Goal: Task Accomplishment & Management: Use online tool/utility

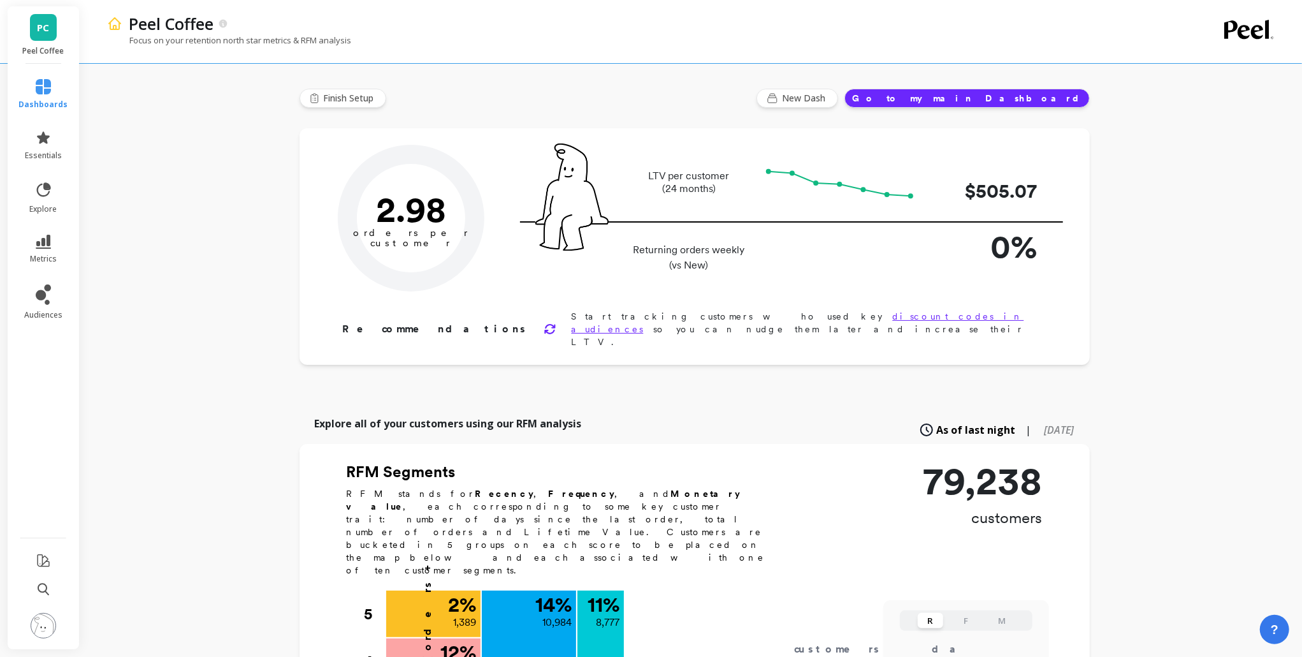
type input "Champions"
type input "8777"
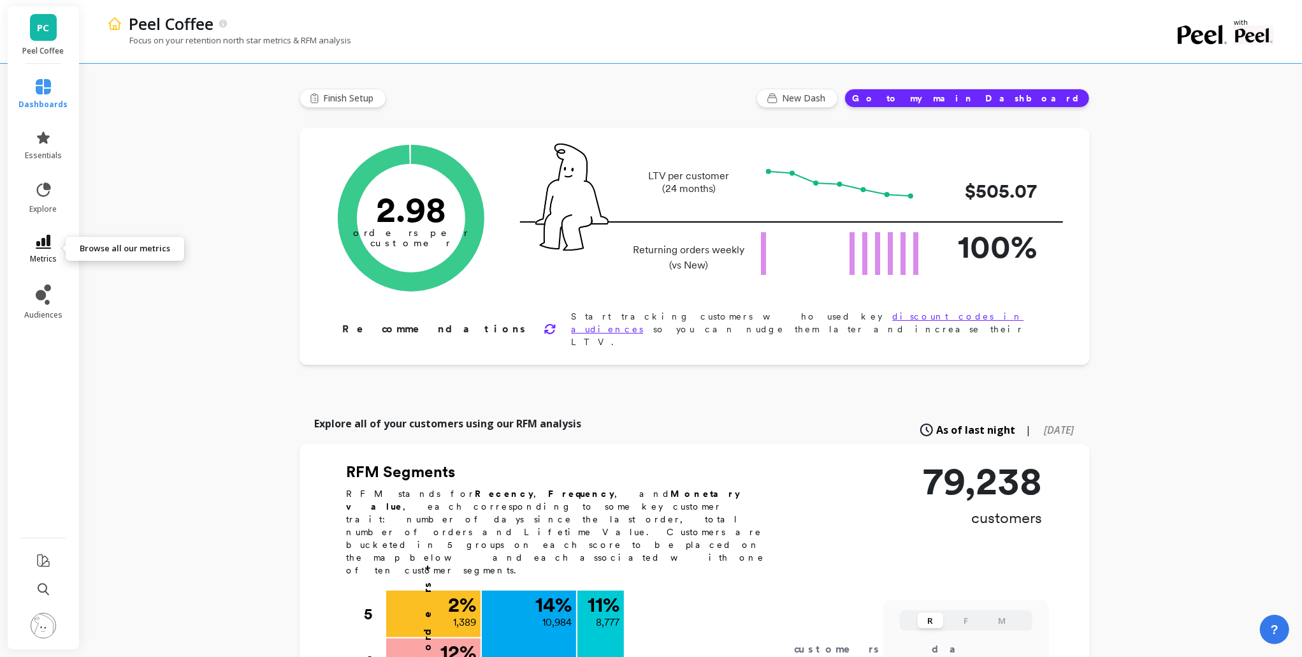
click at [47, 244] on icon at bounding box center [43, 242] width 15 height 14
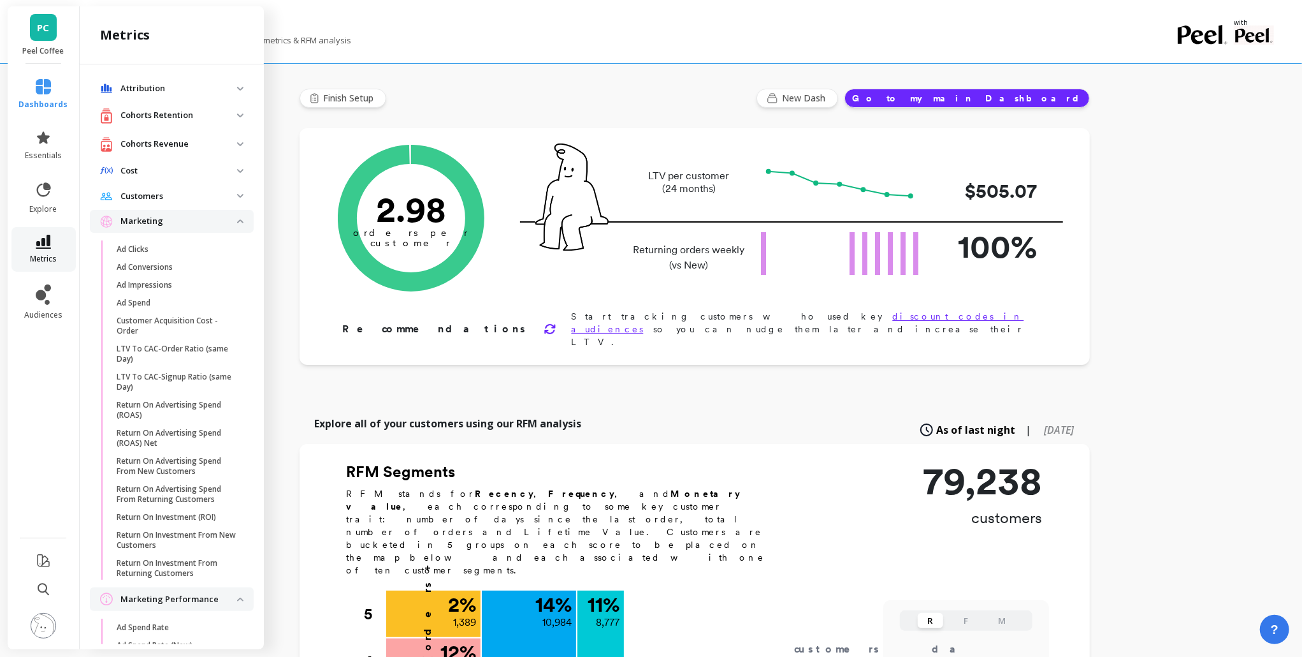
scroll to position [150, 0]
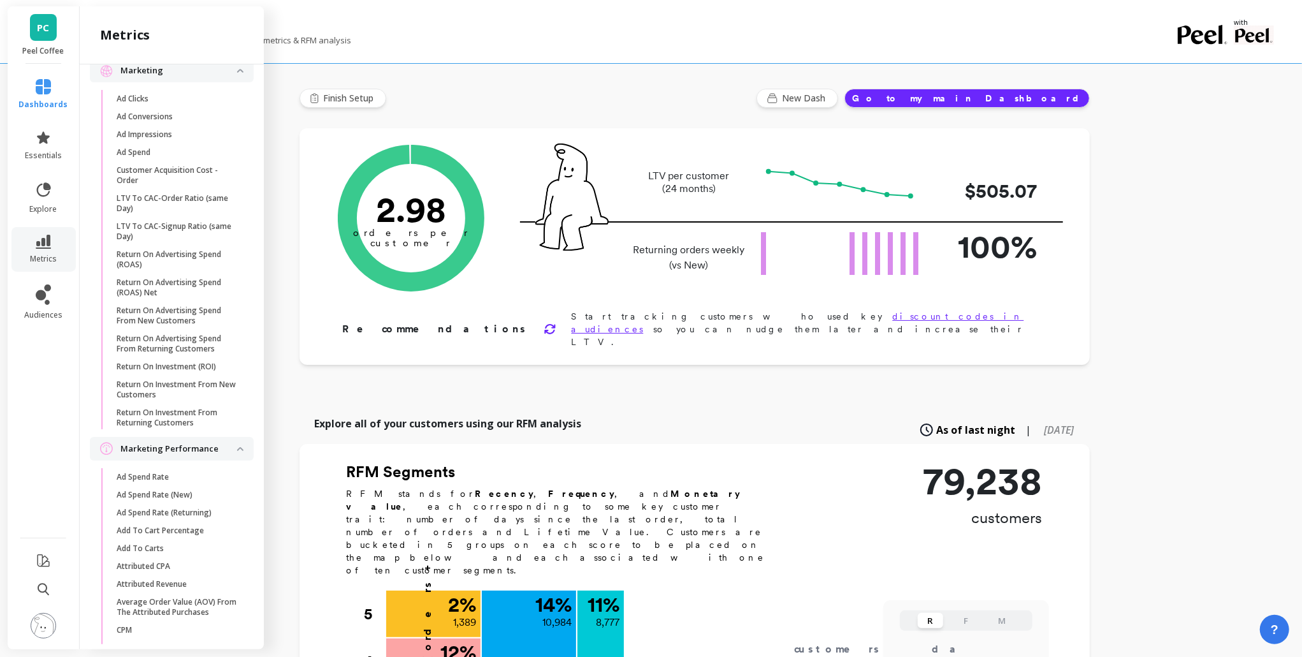
click at [190, 68] on p "Marketing" at bounding box center [178, 70] width 117 height 13
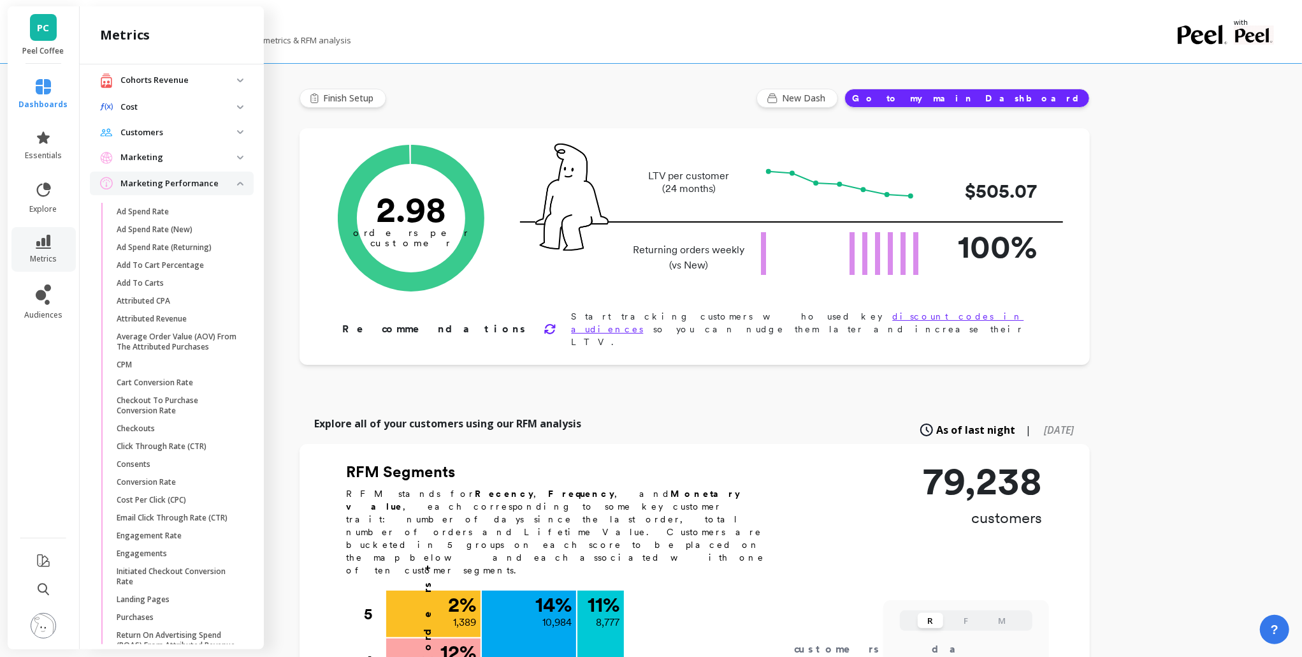
scroll to position [0, 0]
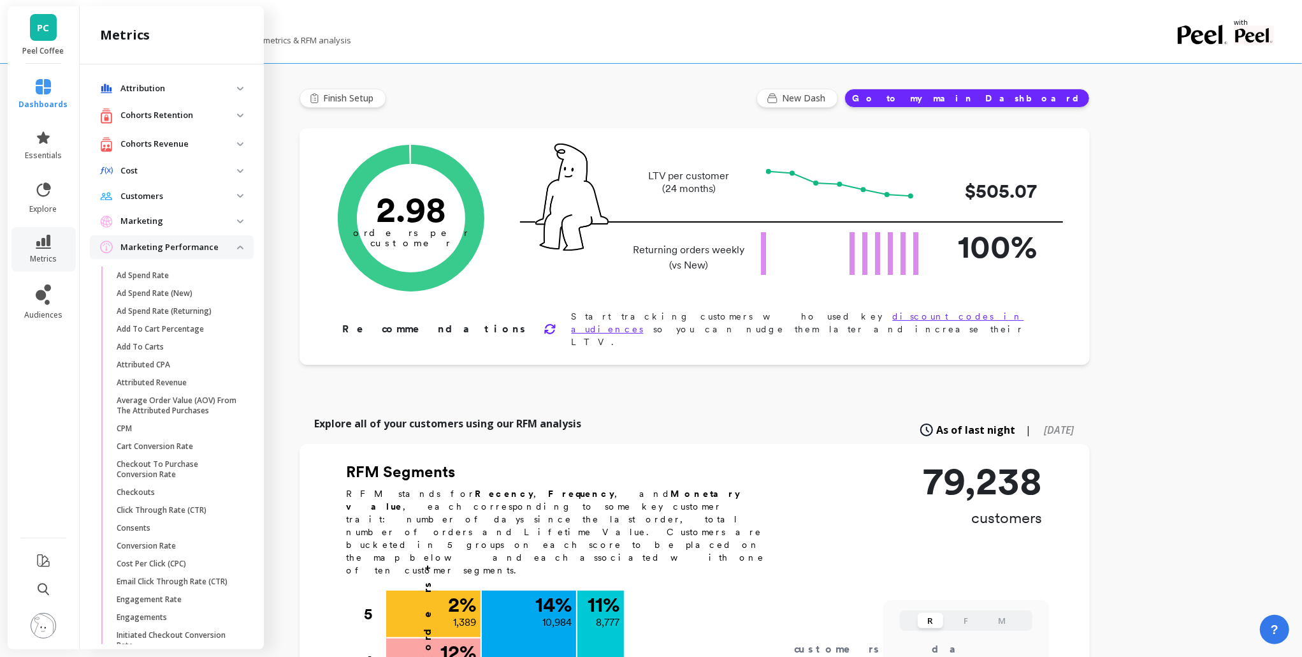
click at [237, 245] on img at bounding box center [240, 247] width 6 height 4
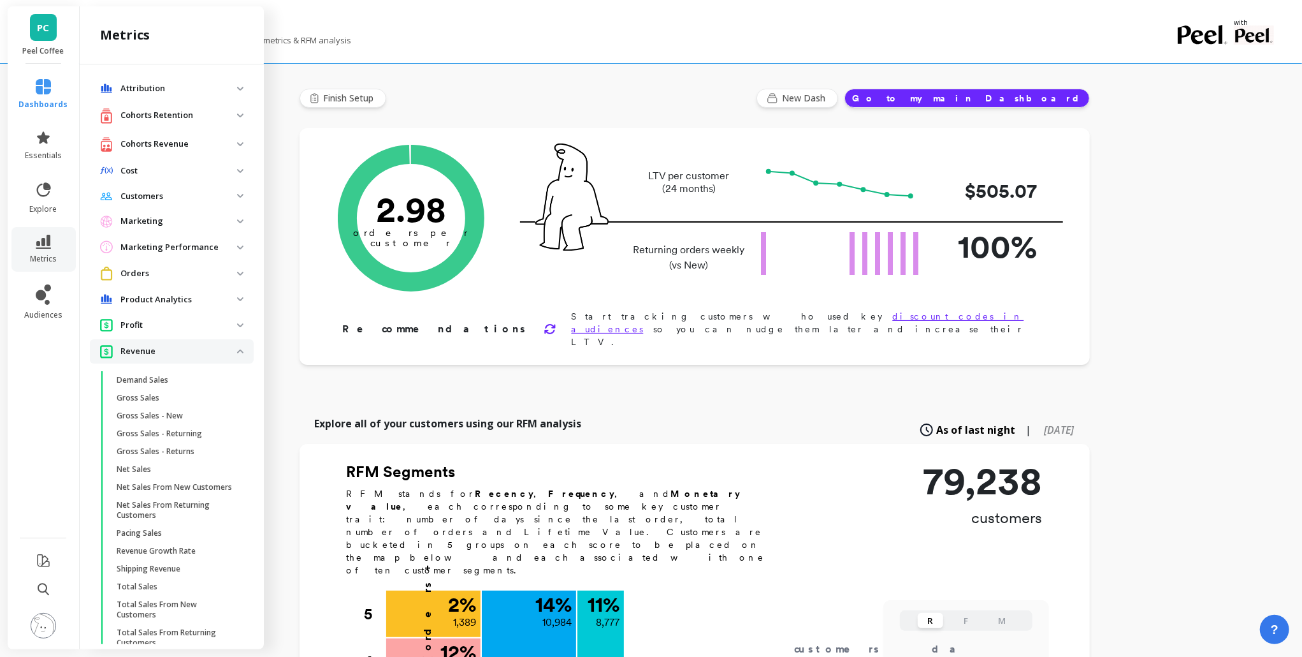
click at [233, 353] on span "Revenue" at bounding box center [172, 351] width 164 height 24
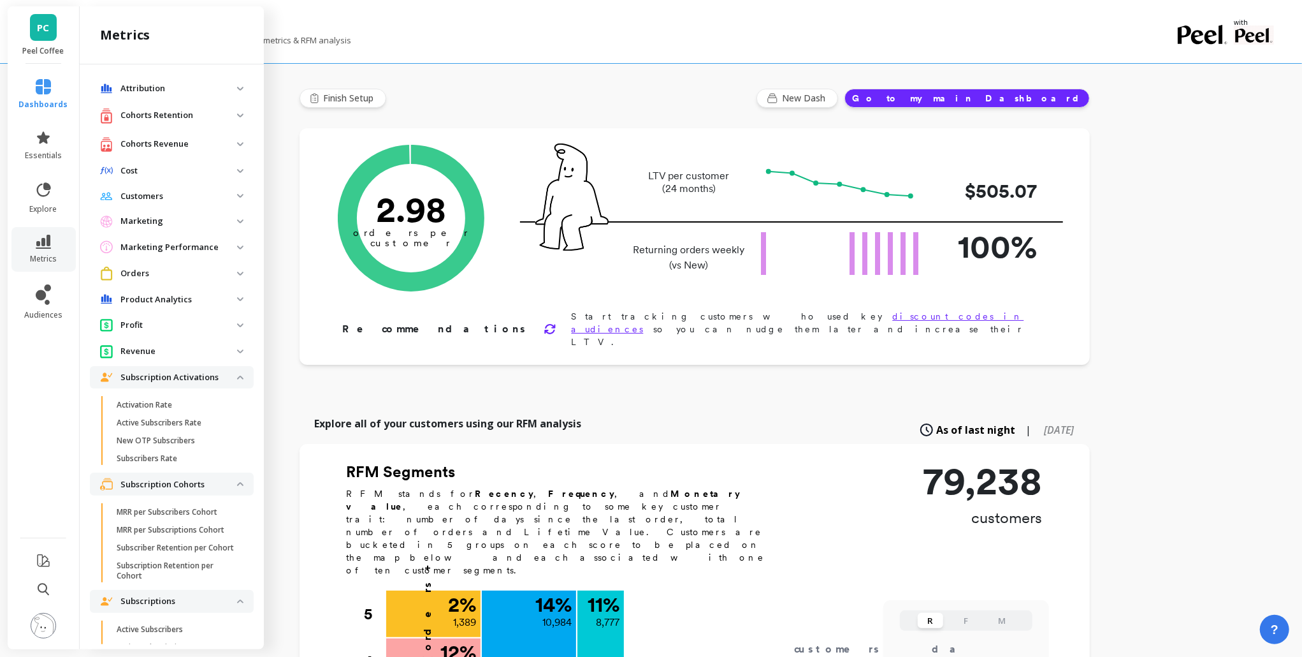
click at [235, 379] on activations "Subscription Activations" at bounding box center [172, 377] width 164 height 23
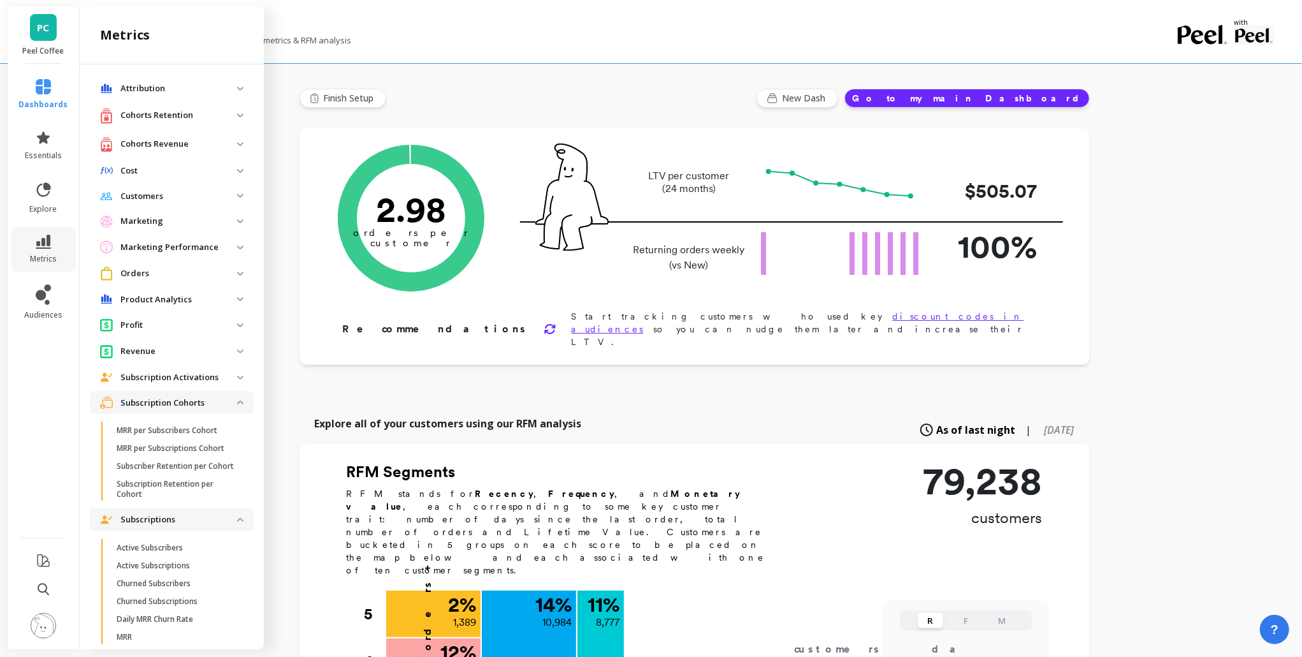
click at [231, 408] on cohorts "Subscription Cohorts" at bounding box center [172, 402] width 164 height 23
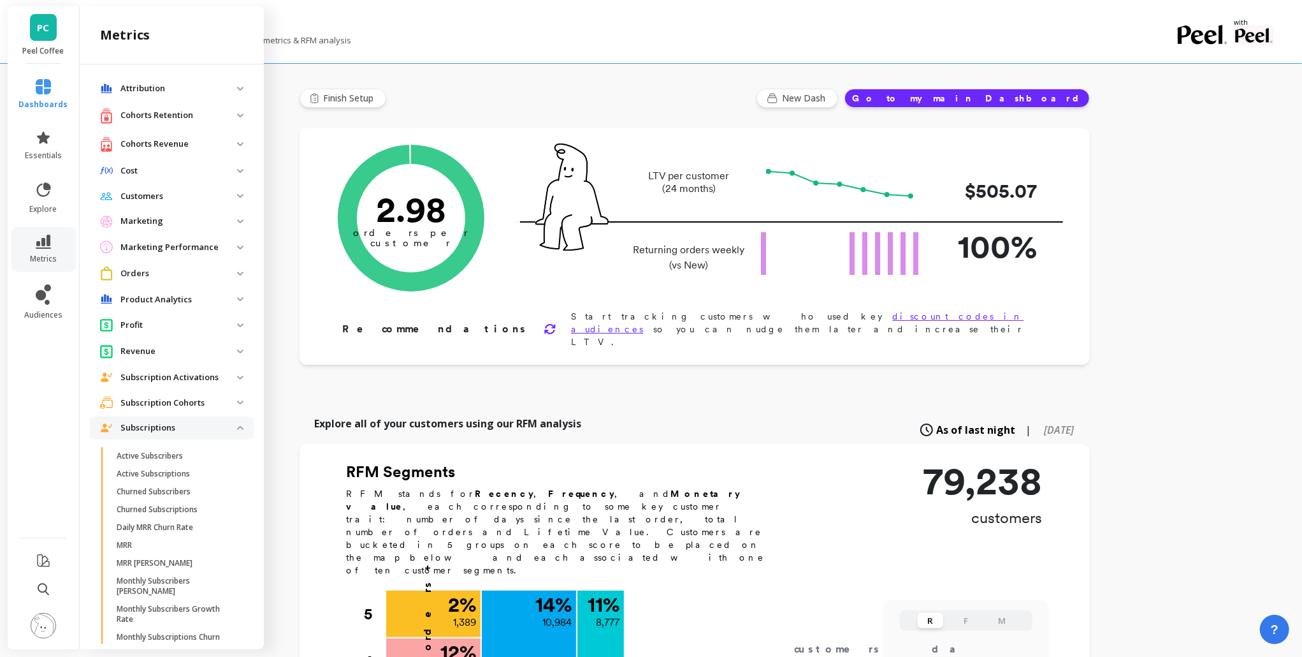
click at [231, 425] on span "Subscriptions" at bounding box center [172, 427] width 164 height 23
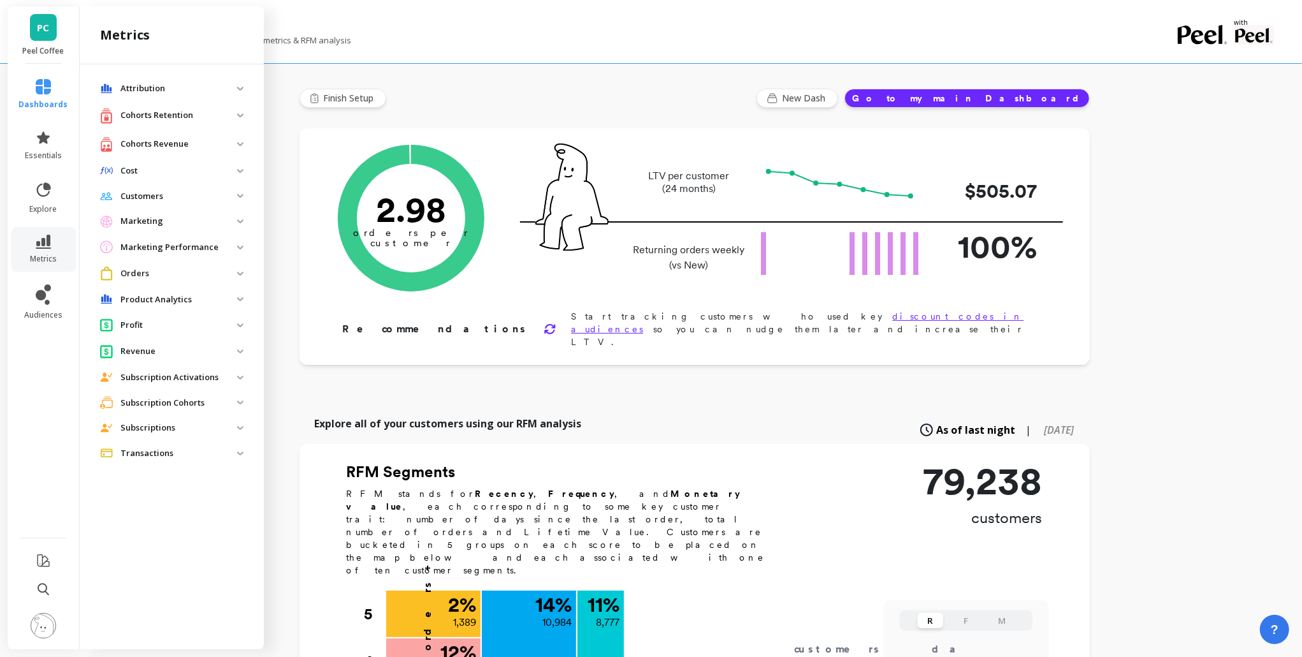
click at [230, 355] on p "Revenue" at bounding box center [178, 351] width 117 height 13
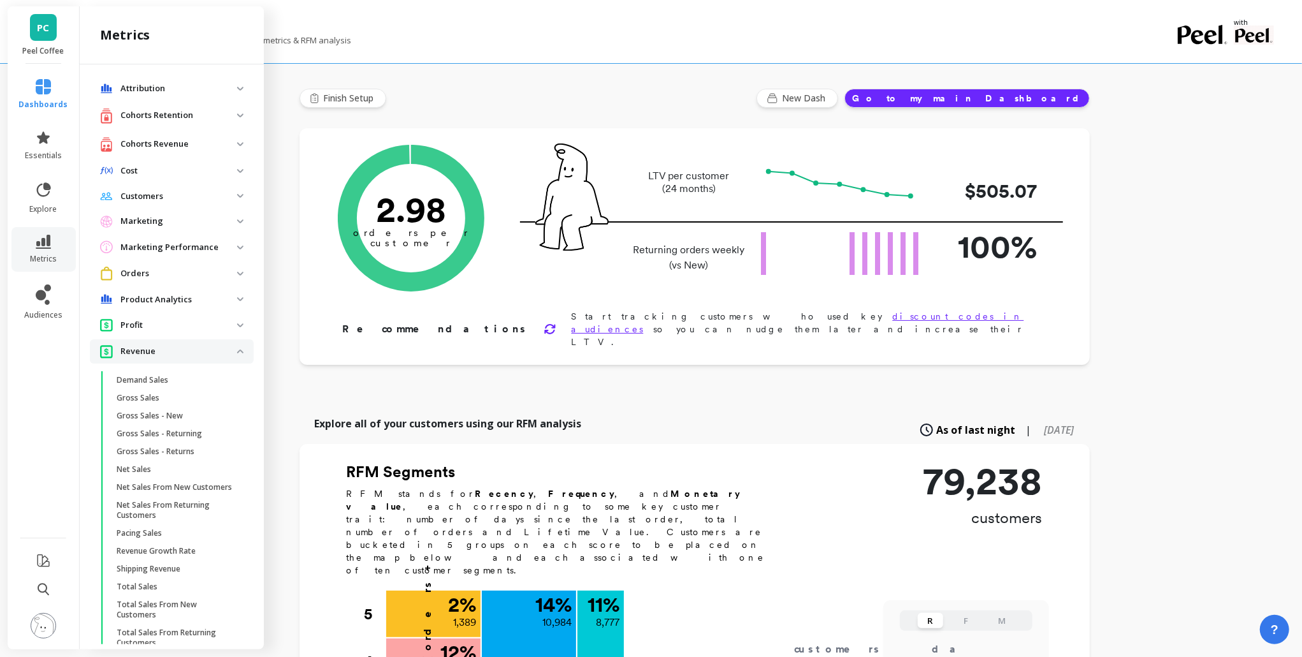
click at [230, 355] on span "Revenue" at bounding box center [172, 351] width 164 height 24
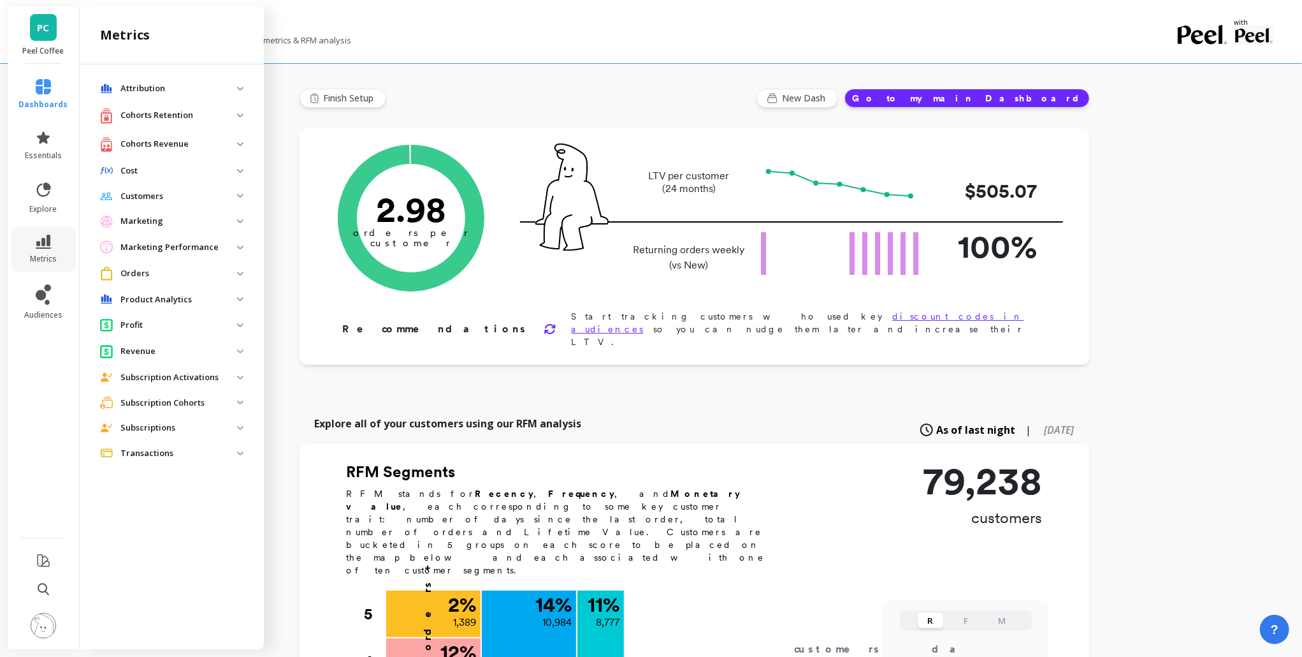
click at [230, 355] on p "Revenue" at bounding box center [178, 351] width 117 height 13
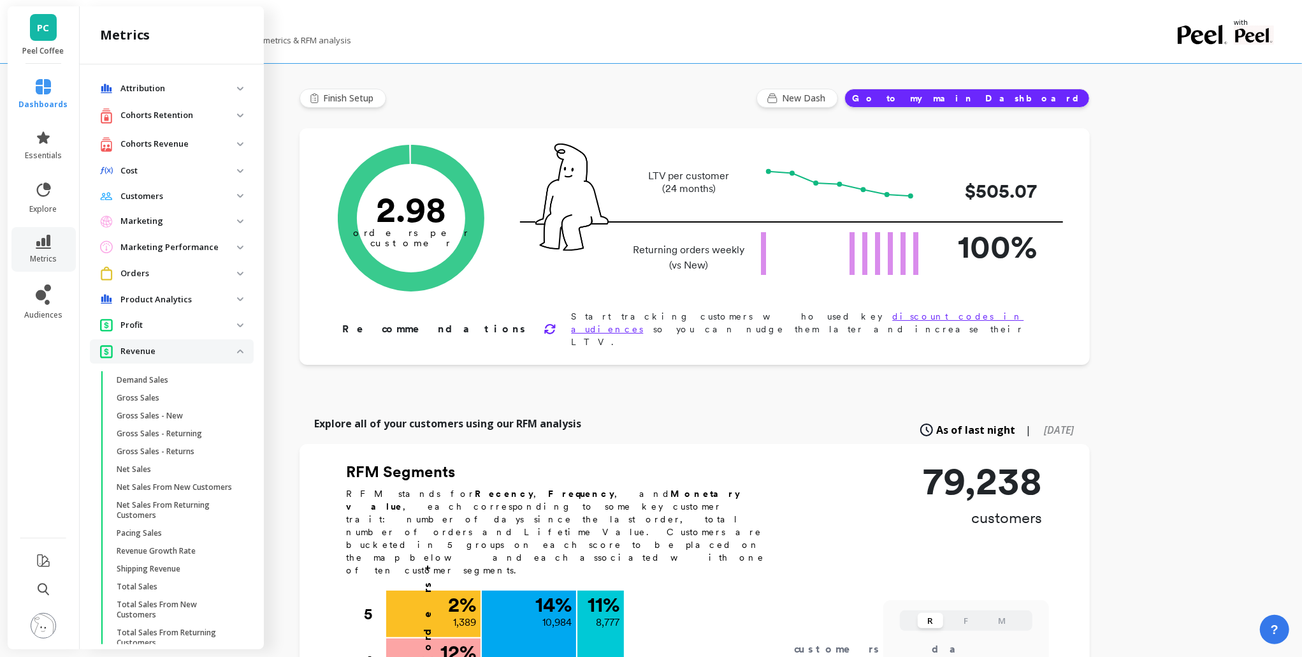
click at [227, 353] on span "Revenue" at bounding box center [172, 351] width 164 height 24
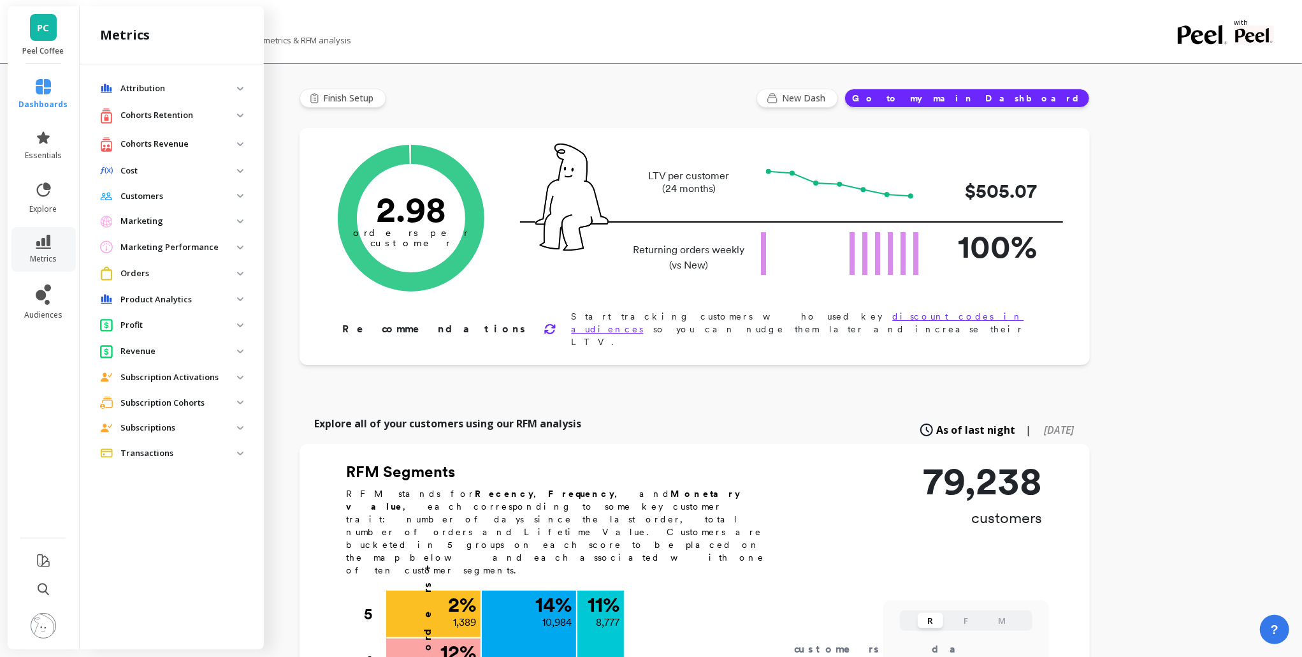
click at [234, 317] on span "Profit" at bounding box center [172, 325] width 164 height 24
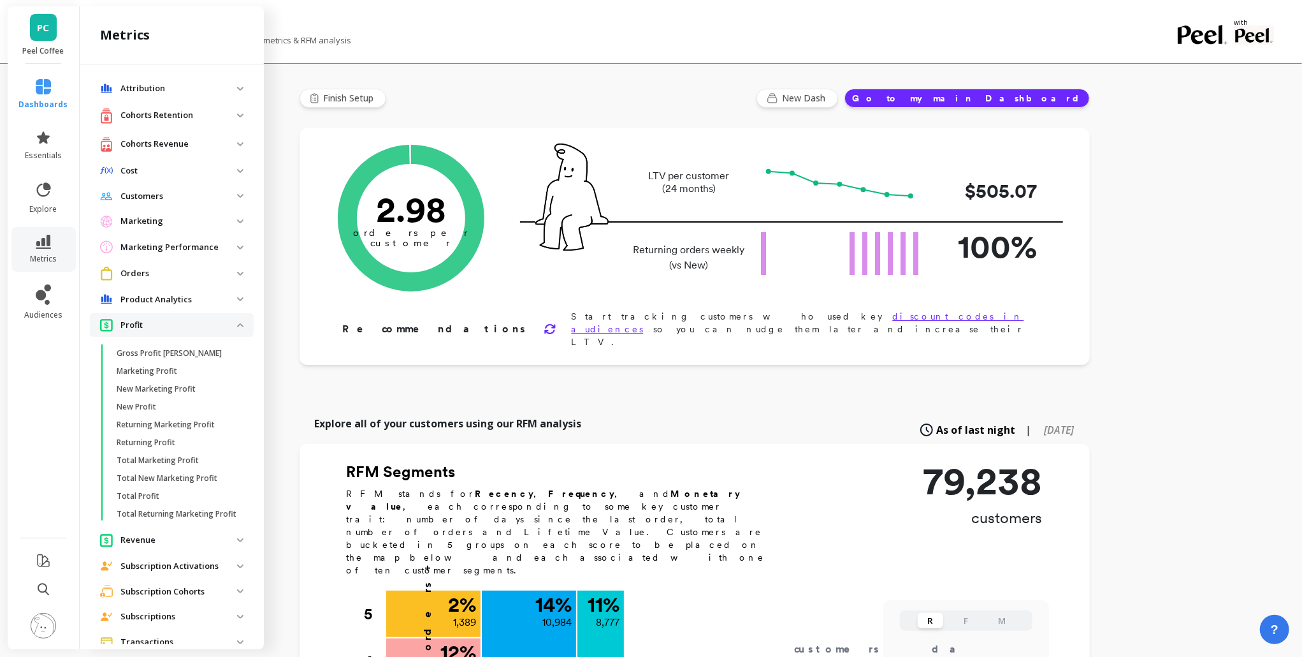
click at [234, 317] on span "Profit" at bounding box center [172, 325] width 164 height 24
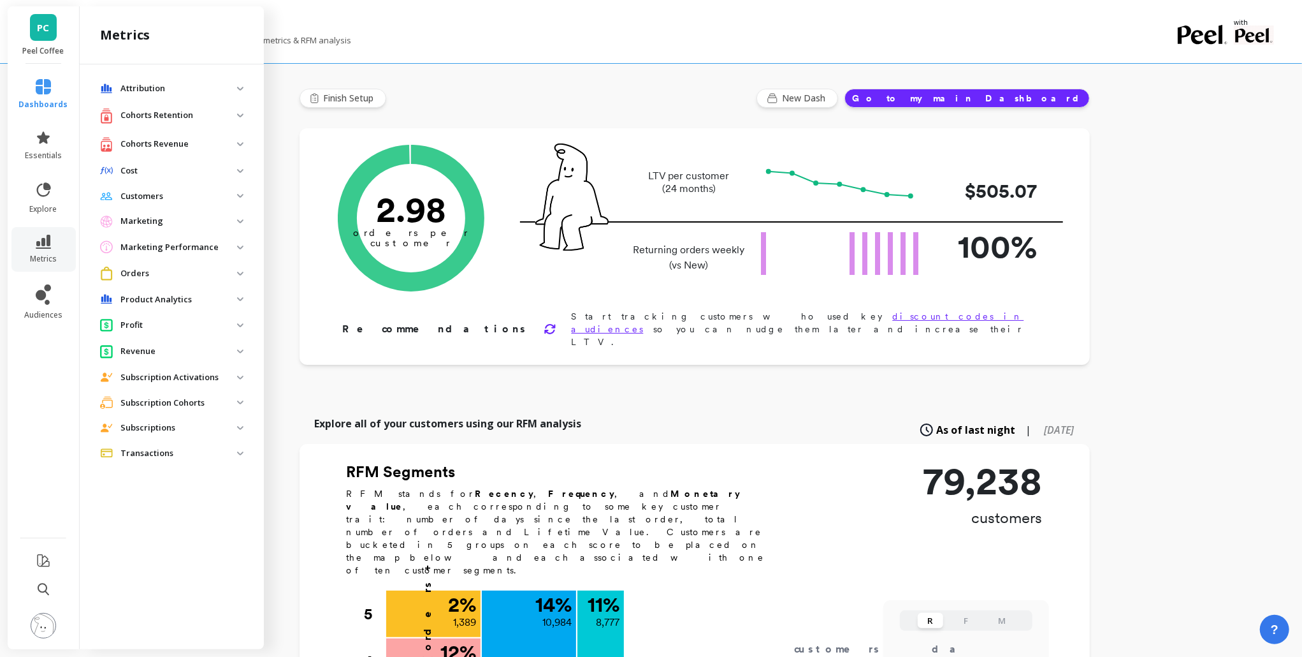
click at [234, 319] on p "Profit" at bounding box center [178, 325] width 117 height 13
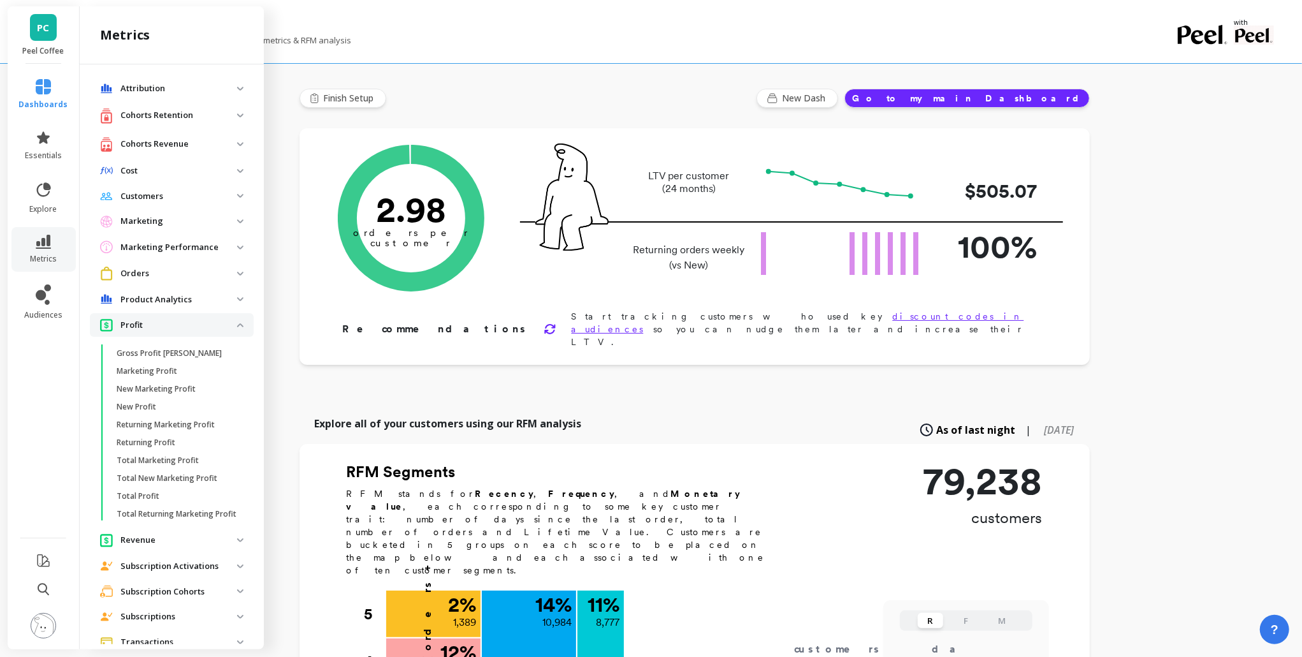
click at [234, 317] on span "Profit" at bounding box center [172, 325] width 164 height 24
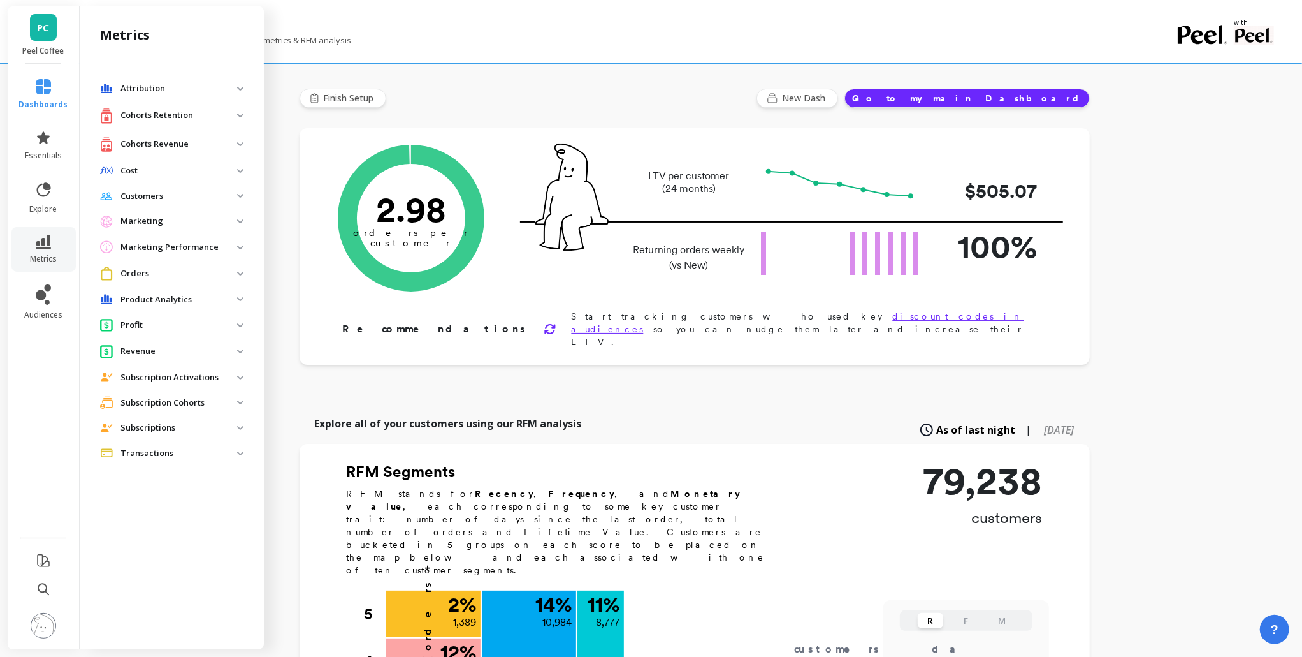
click at [235, 296] on p "Product Analytics" at bounding box center [178, 299] width 117 height 13
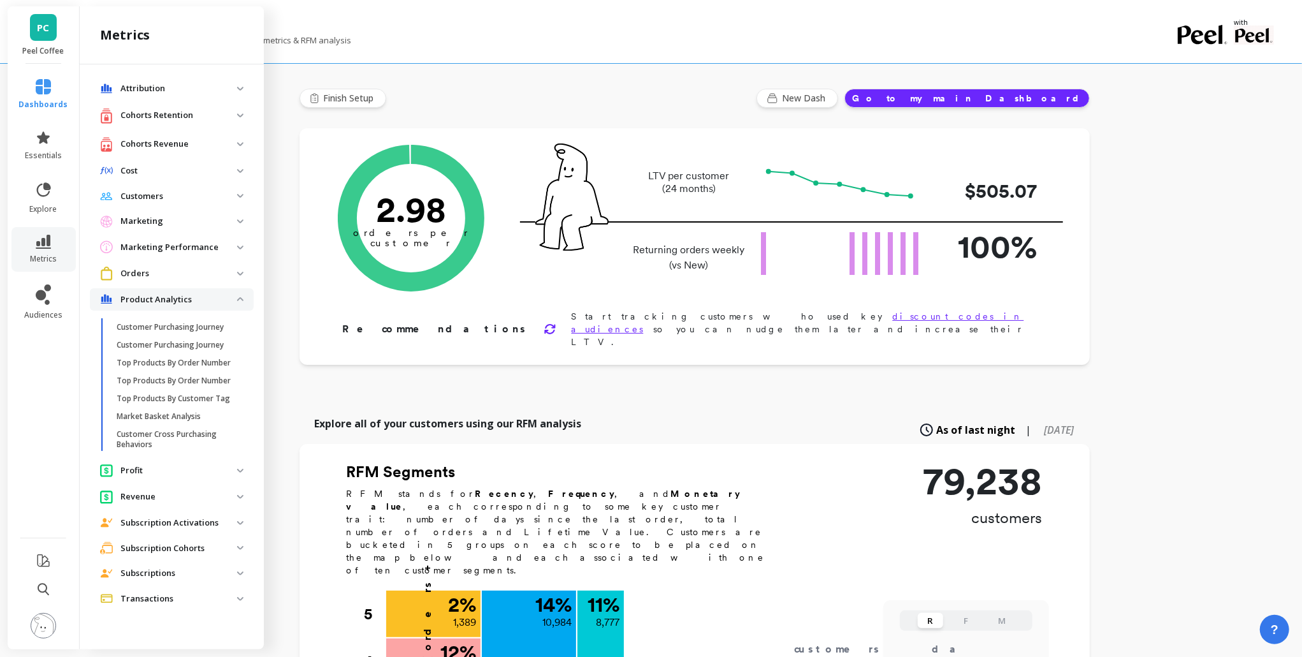
click at [235, 296] on p "Product Analytics" at bounding box center [178, 299] width 117 height 13
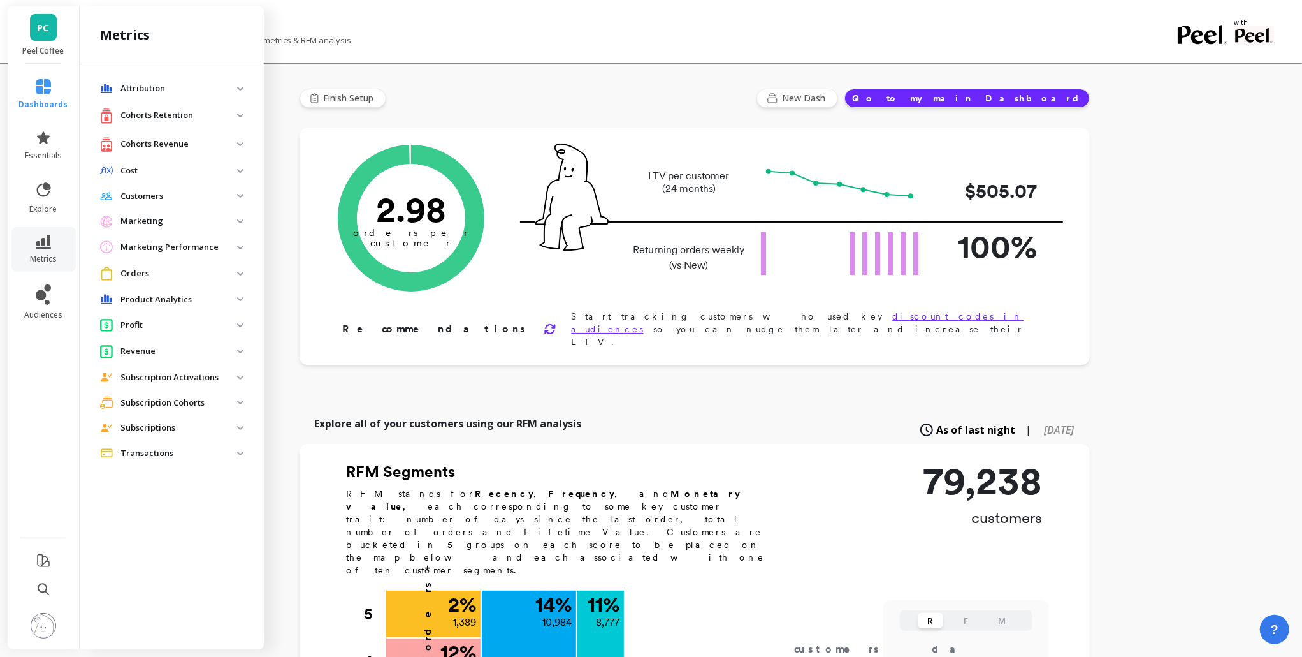
click at [238, 268] on span "Orders" at bounding box center [172, 273] width 164 height 24
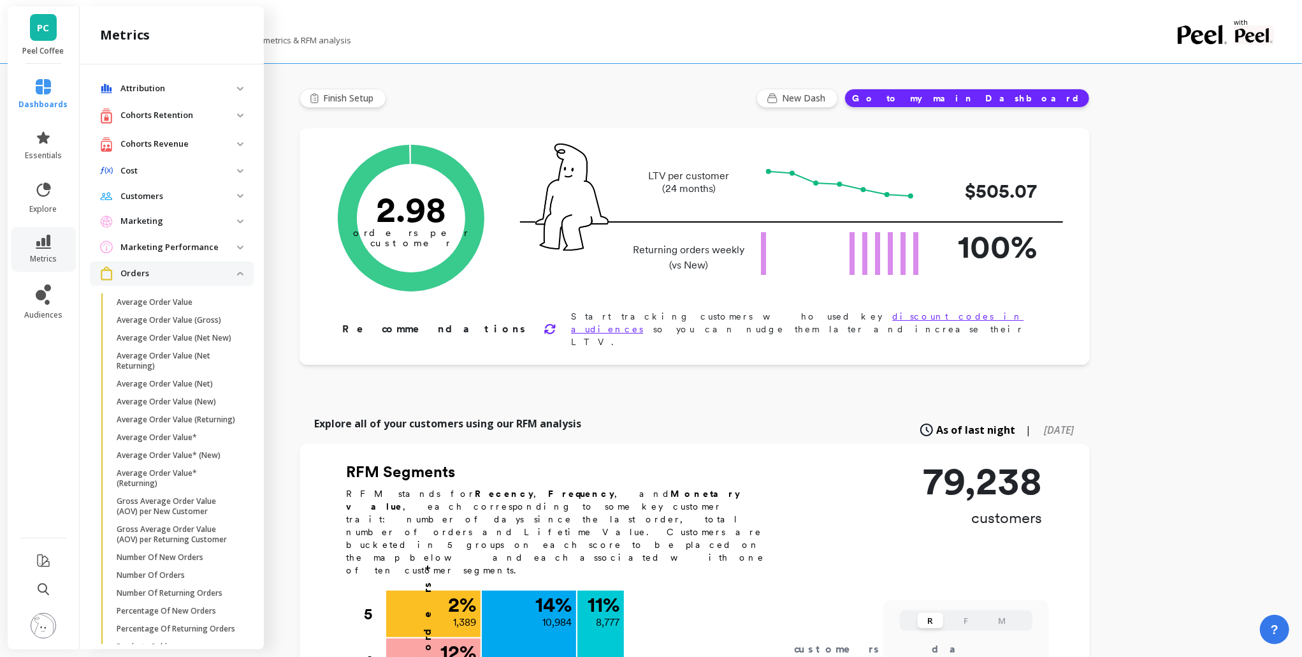
click at [238, 268] on span "Orders" at bounding box center [172, 273] width 164 height 24
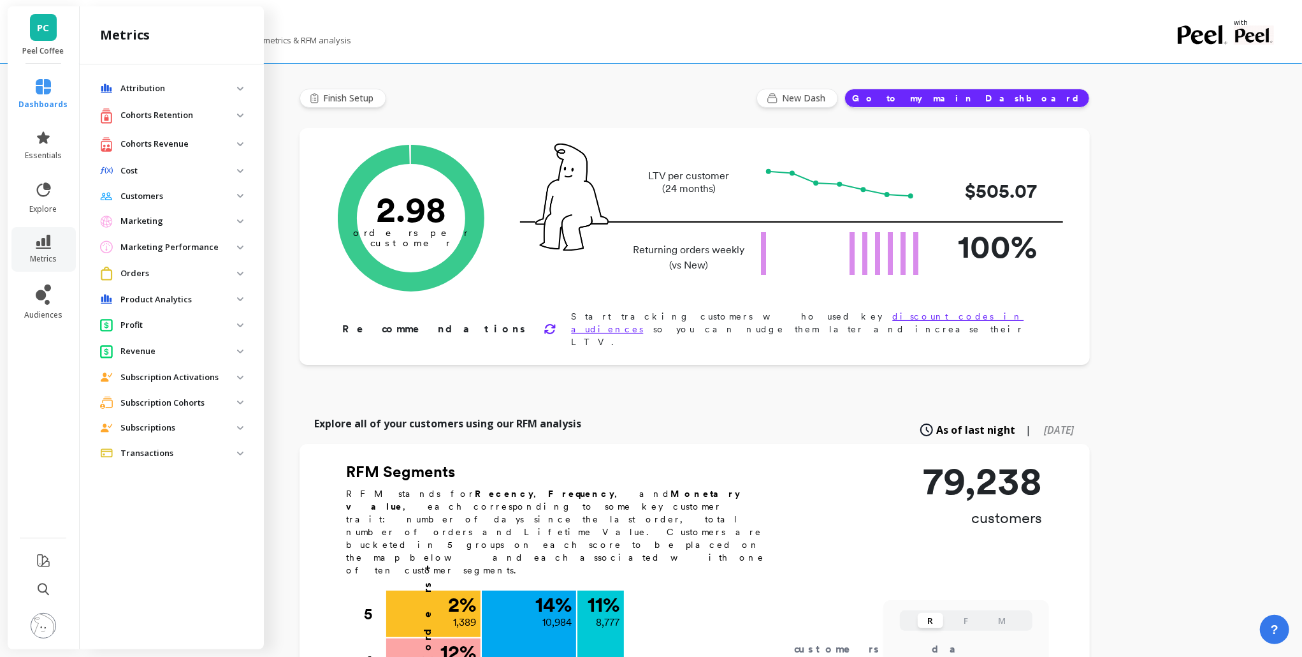
click at [228, 193] on p "Customers" at bounding box center [178, 196] width 117 height 13
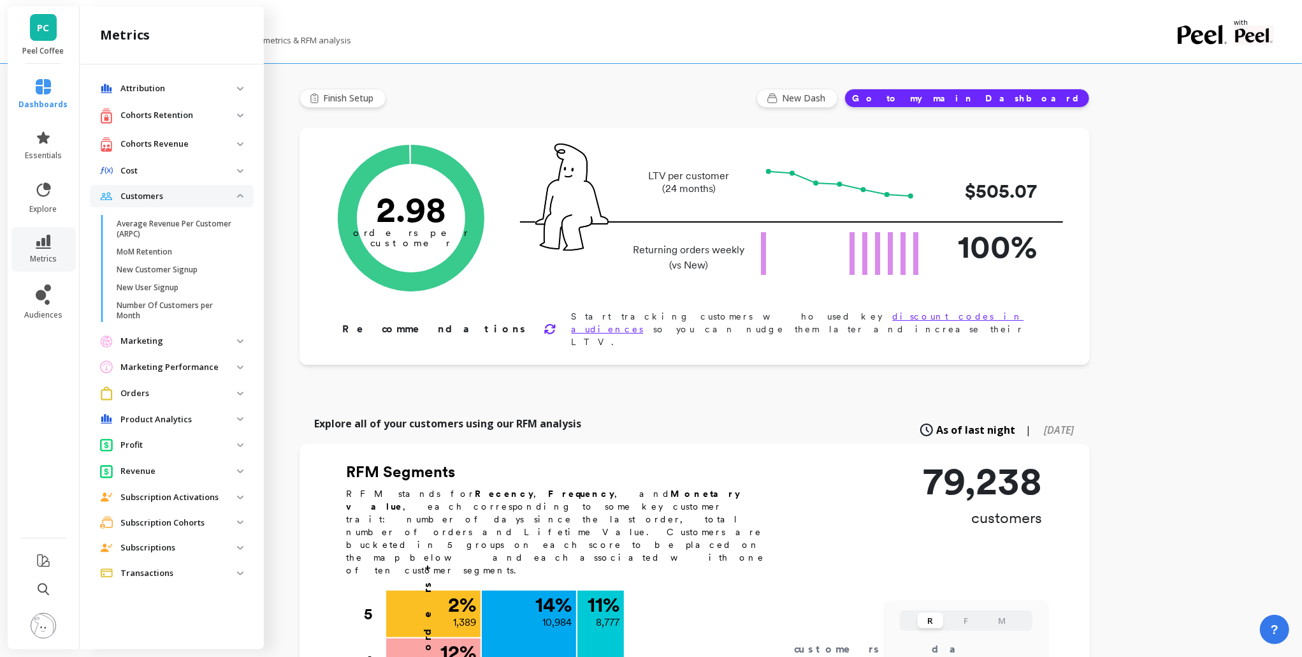
click at [225, 191] on p "Customers" at bounding box center [178, 196] width 117 height 13
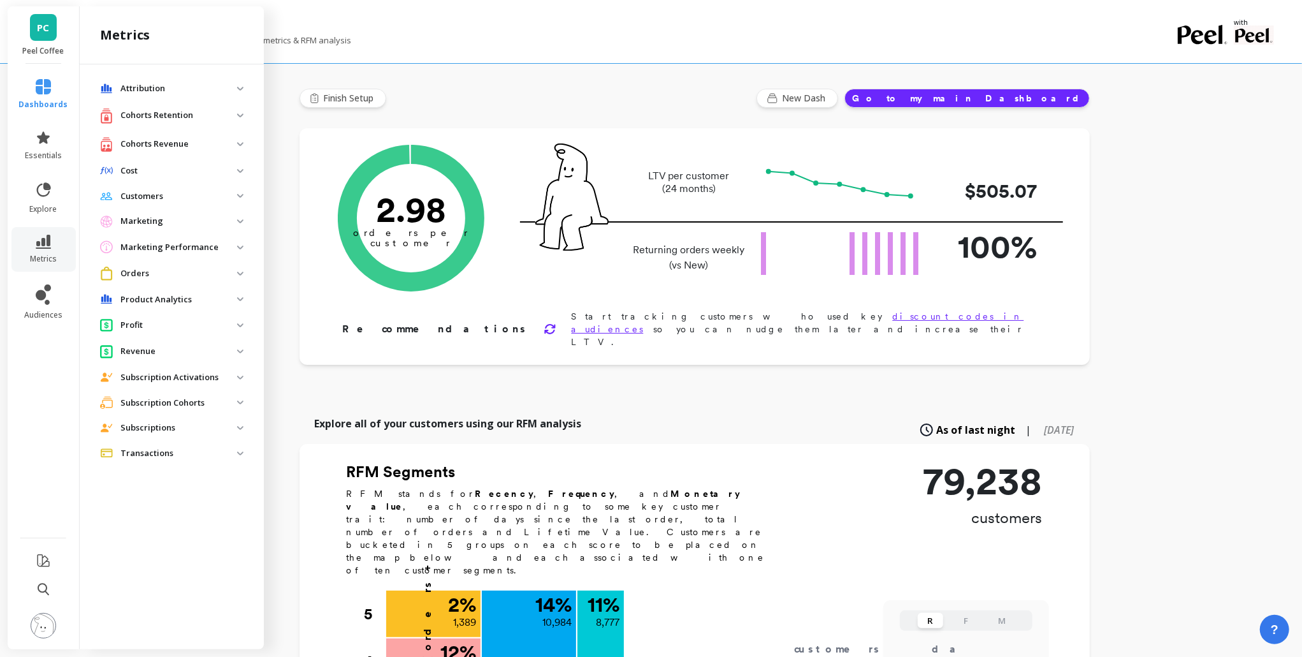
click at [244, 172] on span "Cost" at bounding box center [172, 170] width 164 height 23
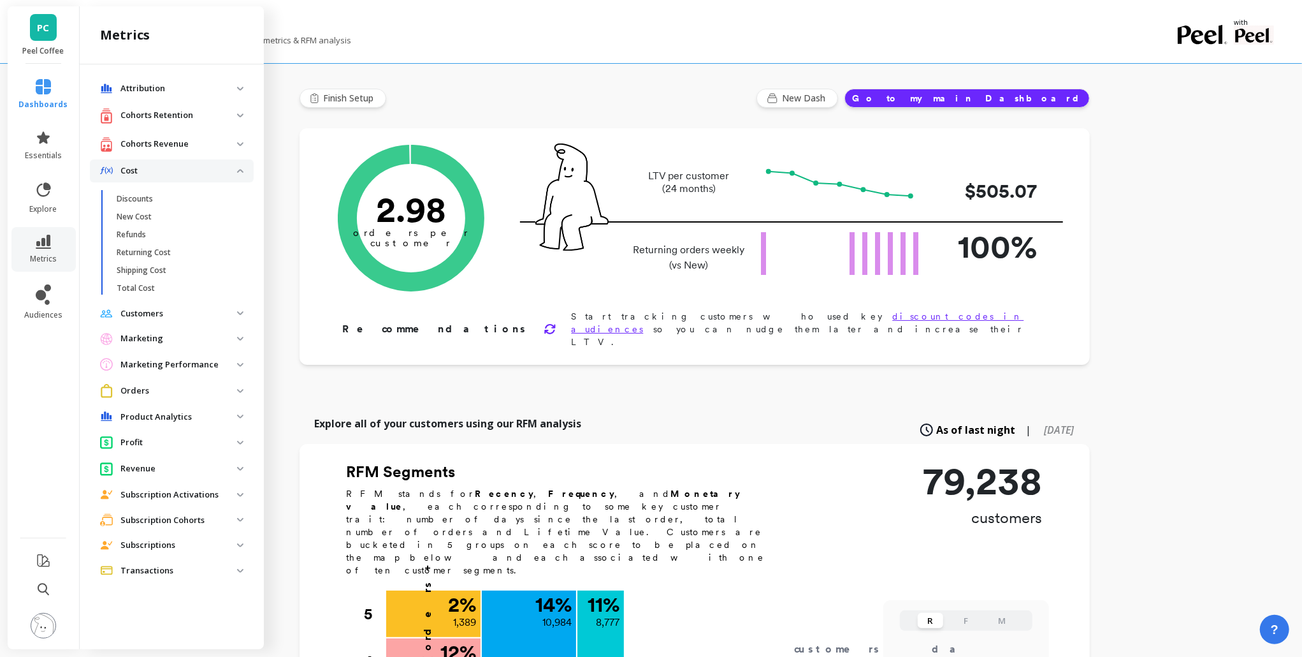
click at [230, 171] on p "Cost" at bounding box center [178, 170] width 117 height 13
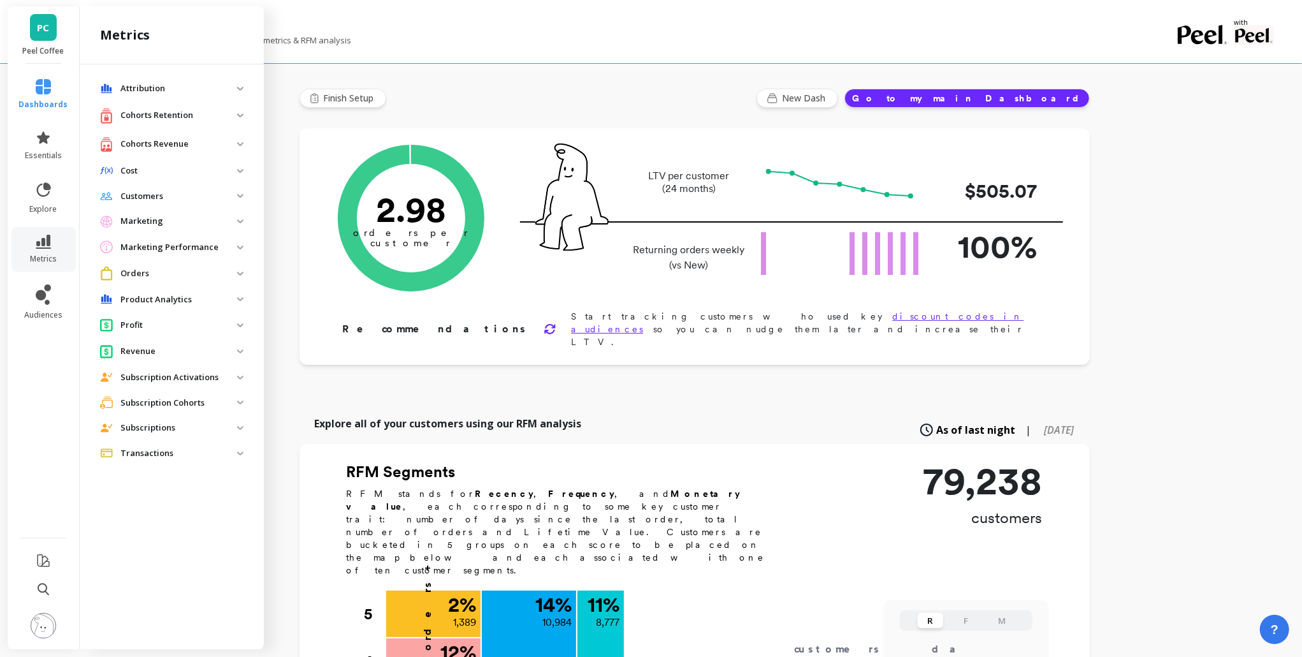
click at [241, 87] on img at bounding box center [240, 89] width 6 height 4
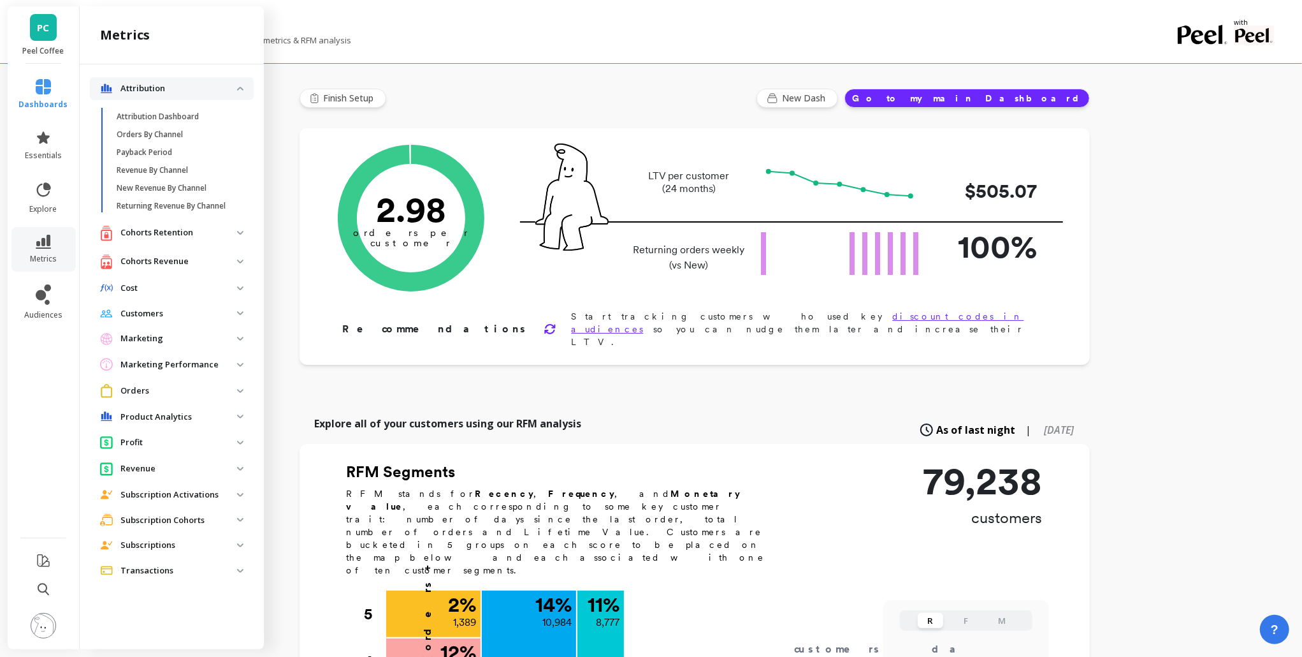
click at [241, 87] on img at bounding box center [240, 89] width 6 height 4
